Goal: Information Seeking & Learning: Find specific fact

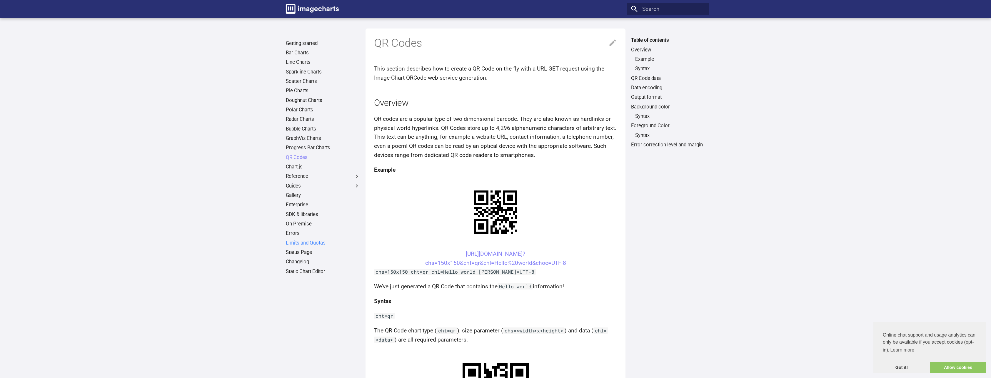
click at [319, 245] on link "Limits and Quotas" at bounding box center [323, 243] width 74 height 6
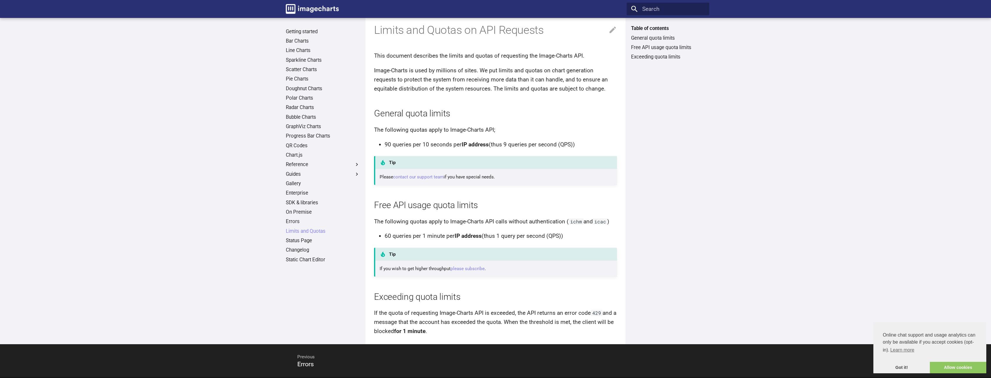
scroll to position [34, 0]
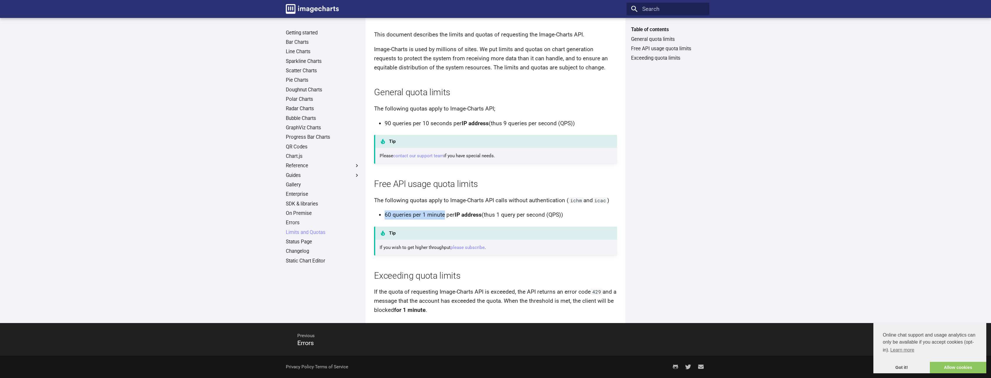
drag, startPoint x: 385, startPoint y: 216, endPoint x: 443, endPoint y: 218, distance: 57.7
click at [443, 218] on li "60 queries per 1 minute per IP address (thus 1 query per second (QPS))" at bounding box center [501, 215] width 232 height 9
drag, startPoint x: 443, startPoint y: 218, endPoint x: 498, endPoint y: 224, distance: 55.9
click at [498, 224] on article "Limits and Quotas on API Requests This document describes the limits and quotas…" at bounding box center [495, 154] width 243 height 320
drag, startPoint x: 498, startPoint y: 214, endPoint x: 515, endPoint y: 216, distance: 17.7
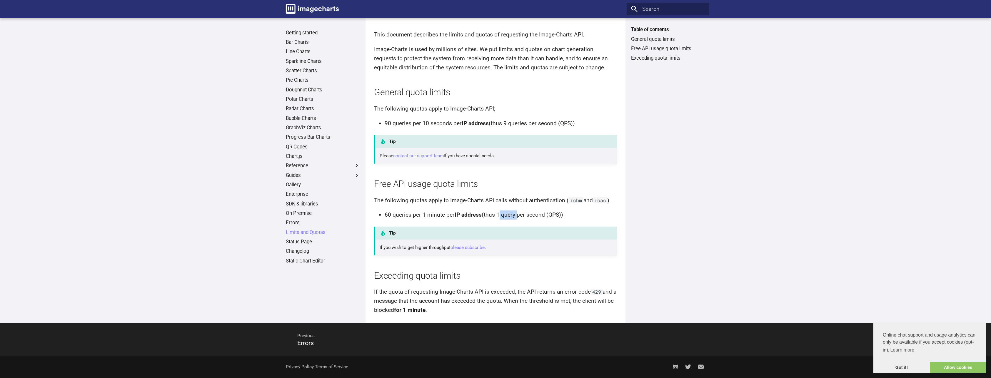
click at [515, 216] on li "60 queries per 1 minute per IP address (thus 1 query per second (QPS))" at bounding box center [501, 215] width 232 height 9
drag, startPoint x: 515, startPoint y: 216, endPoint x: 519, endPoint y: 225, distance: 9.7
click at [519, 225] on article "Limits and Quotas on API Requests This document describes the limits and quotas…" at bounding box center [495, 154] width 243 height 320
drag, startPoint x: 571, startPoint y: 216, endPoint x: 378, endPoint y: 210, distance: 193.0
click at [378, 210] on article "Limits and Quotas on API Requests This document describes the limits and quotas…" at bounding box center [495, 154] width 243 height 320
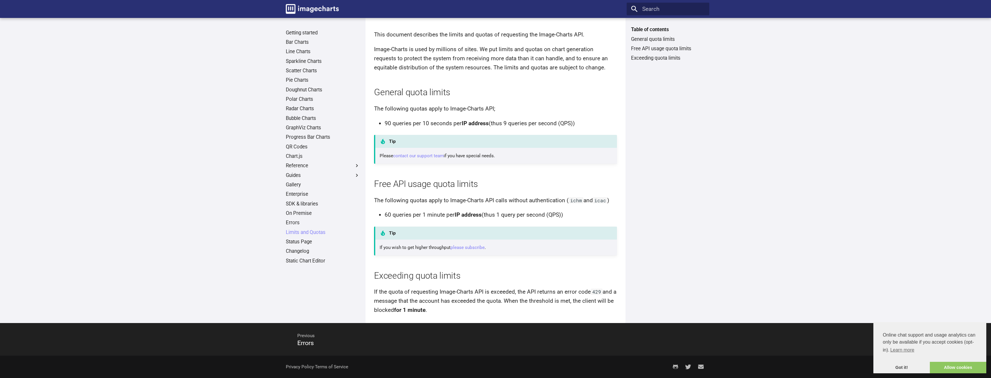
click at [494, 263] on article "Limits and Quotas on API Requests This document describes the limits and quotas…" at bounding box center [495, 154] width 243 height 320
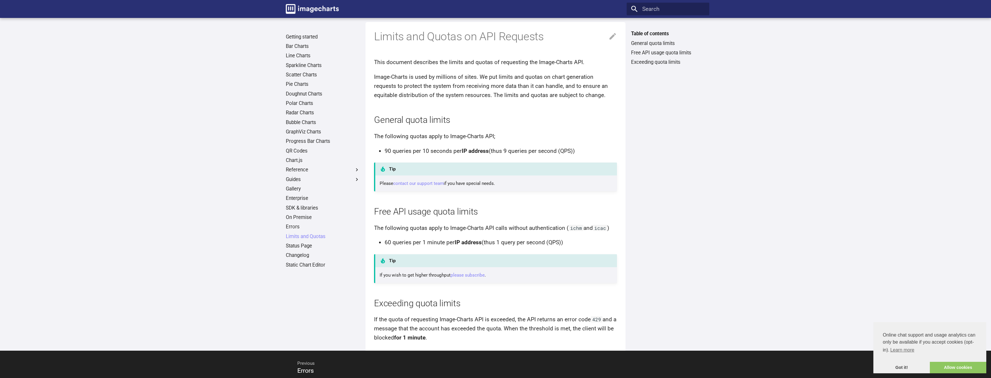
scroll to position [5, 0]
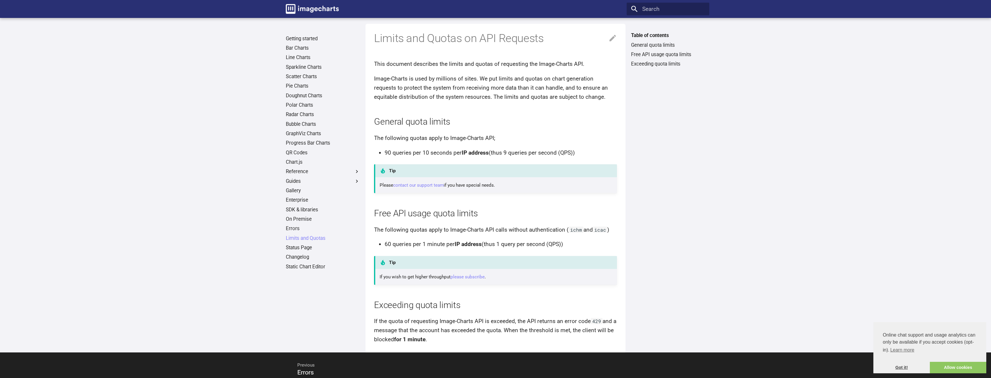
click at [913, 364] on link "Got it!" at bounding box center [902, 368] width 56 height 12
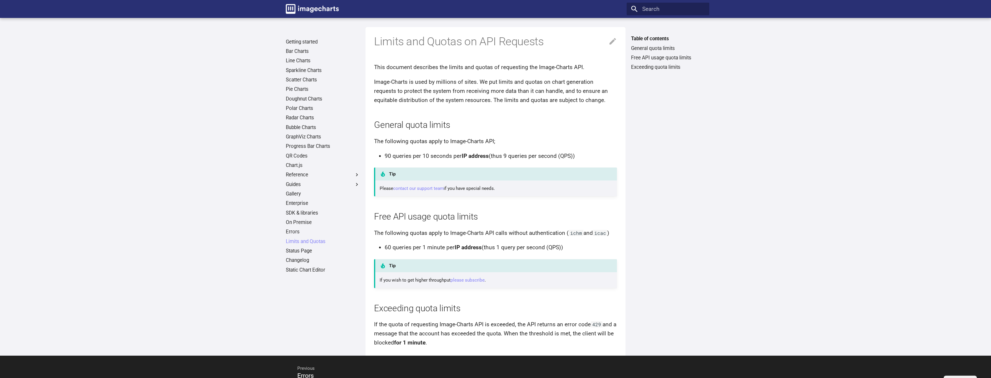
scroll to position [0, 0]
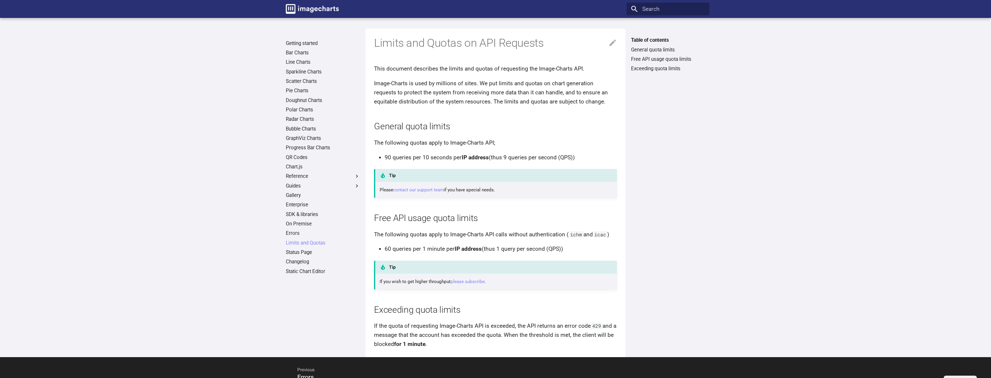
drag, startPoint x: 374, startPoint y: 218, endPoint x: 580, endPoint y: 254, distance: 209.2
click at [580, 254] on div "Limits and Quotas on API Requests This document describes the limits and quotas…" at bounding box center [496, 193] width 260 height 329
drag, startPoint x: 580, startPoint y: 254, endPoint x: 571, endPoint y: 250, distance: 10.0
click at [571, 250] on li "60 queries per 1 minute per IP address (thus 1 query per second (QPS))" at bounding box center [501, 249] width 232 height 9
